Goal: Task Accomplishment & Management: Manage account settings

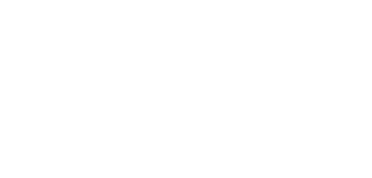
type input "f"
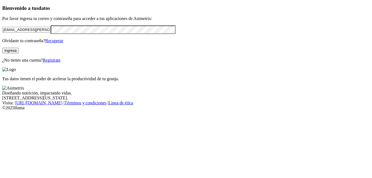
click at [34, 33] on input "[EMAIL_ADDRESS][PERSON_NAME][DOMAIN_NAME]" at bounding box center [26, 30] width 48 height 6
type input "[EMAIL_ADDRESS][PERSON_NAME][DOMAIN_NAME]"
click at [19, 53] on button "Ingresa" at bounding box center [10, 51] width 16 height 6
